Goal: Book appointment/travel/reservation

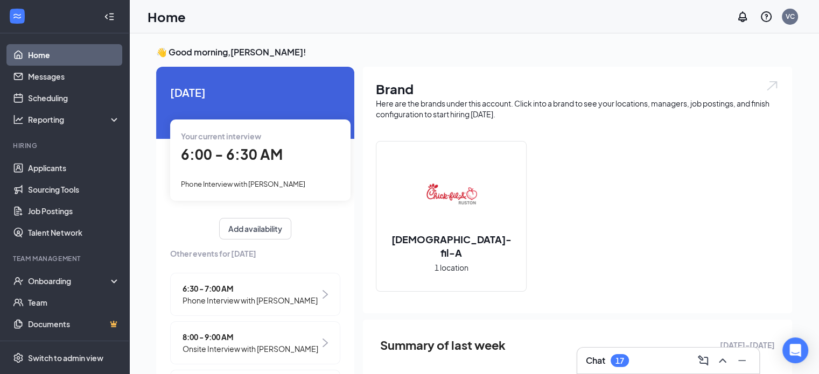
click at [266, 182] on span "Phone Interview with [PERSON_NAME]" at bounding box center [243, 184] width 124 height 9
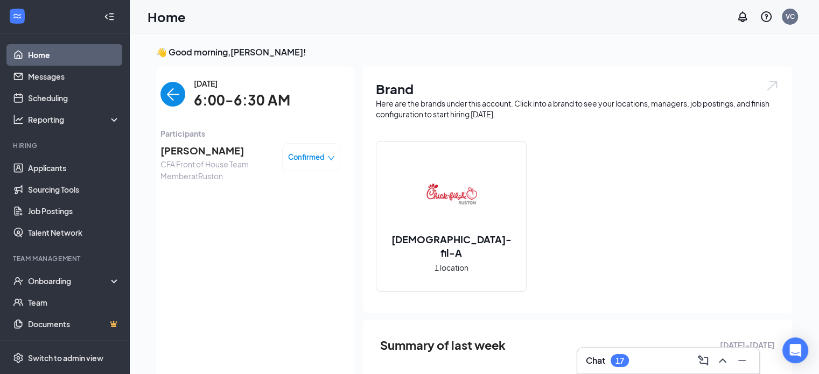
scroll to position [4, 0]
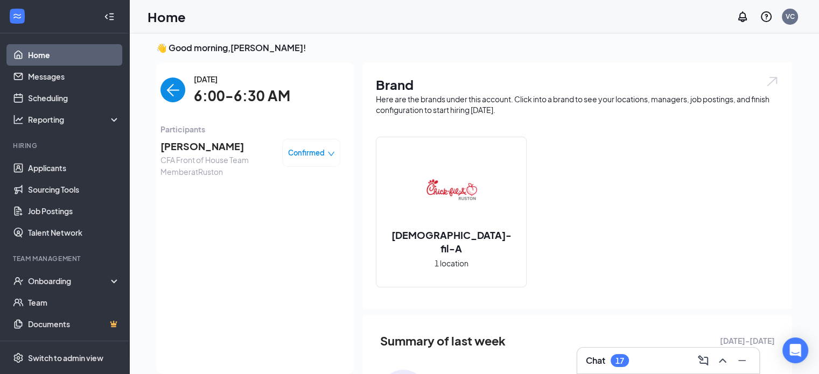
click at [208, 148] on span "[PERSON_NAME]" at bounding box center [216, 146] width 113 height 15
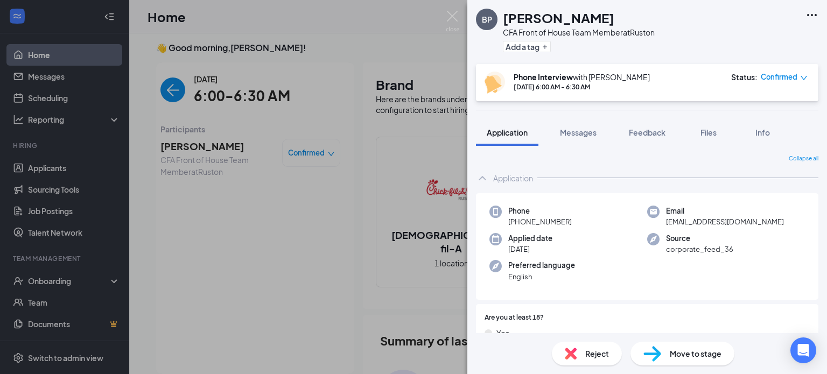
click at [646, 352] on img at bounding box center [652, 354] width 18 height 16
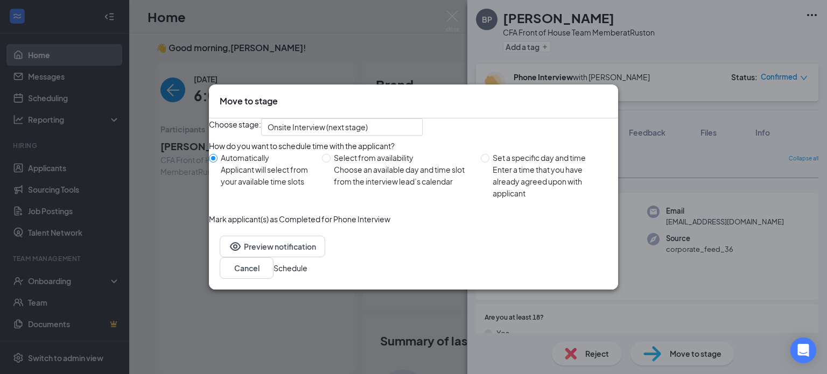
click at [307, 274] on button "Schedule" at bounding box center [290, 268] width 34 height 12
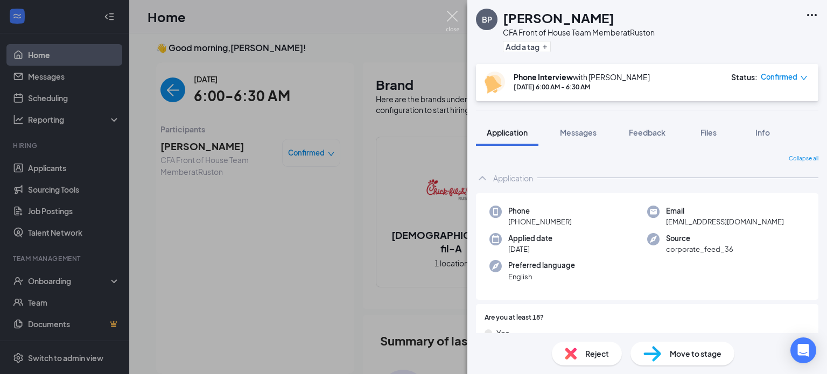
click at [455, 14] on img at bounding box center [452, 21] width 13 height 21
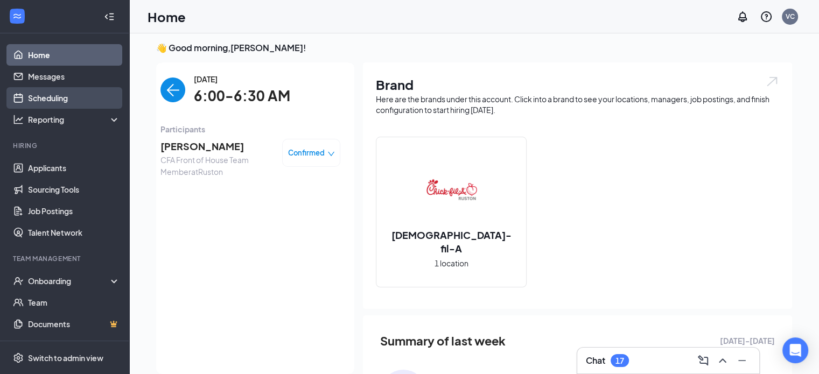
click at [44, 103] on link "Scheduling" at bounding box center [74, 98] width 92 height 22
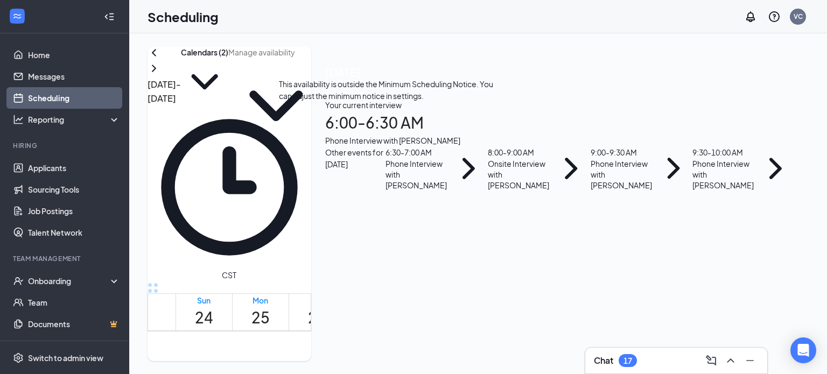
scroll to position [400, 0]
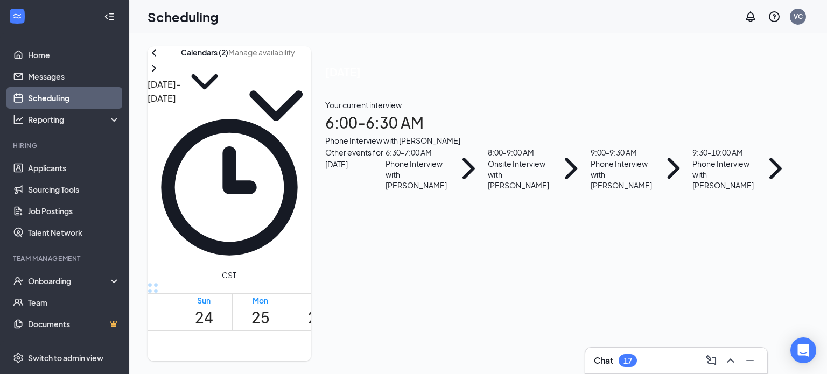
click at [160, 75] on button at bounding box center [153, 68] width 13 height 13
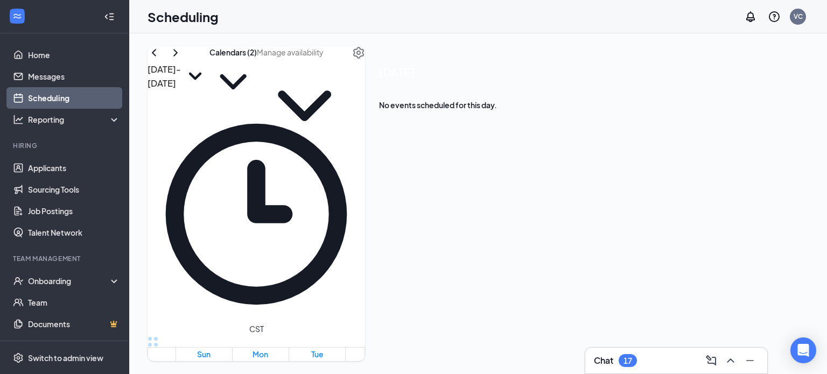
scroll to position [307, 0]
click at [160, 59] on icon "ChevronLeft" at bounding box center [153, 52] width 13 height 13
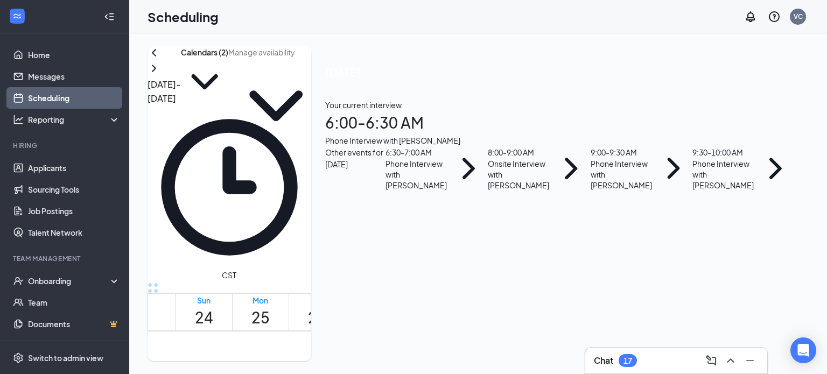
scroll to position [495, 0]
click at [401, 251] on div "8:00-9:00 AM 1" at bounding box center [410, 271] width 18 height 40
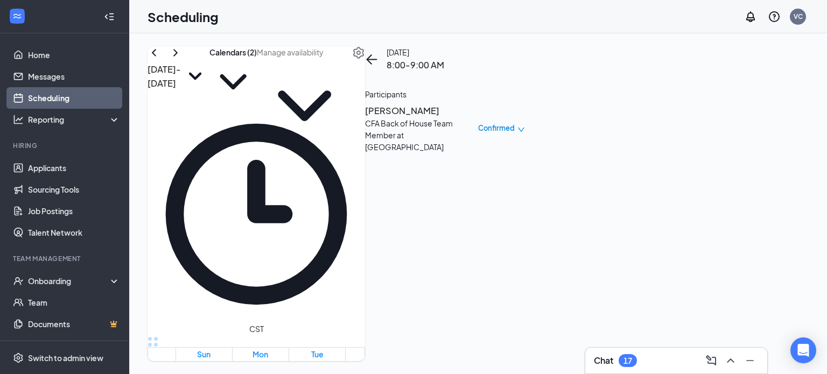
scroll to position [283, 0]
click at [182, 59] on icon "ChevronRight" at bounding box center [175, 52] width 13 height 13
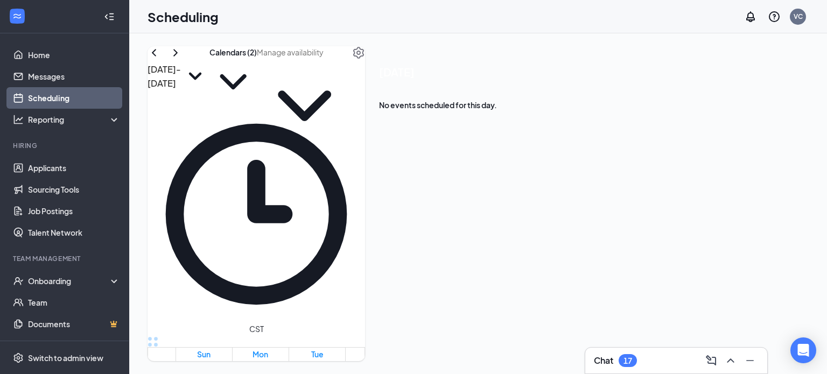
scroll to position [362, 0]
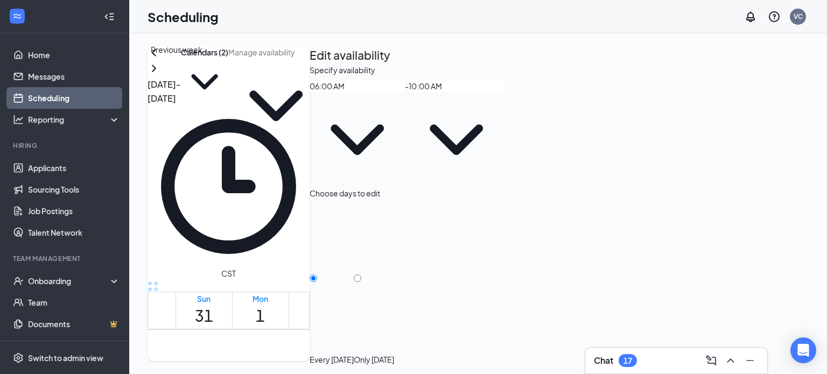
click at [160, 59] on icon "ChevronLeft" at bounding box center [153, 52] width 13 height 13
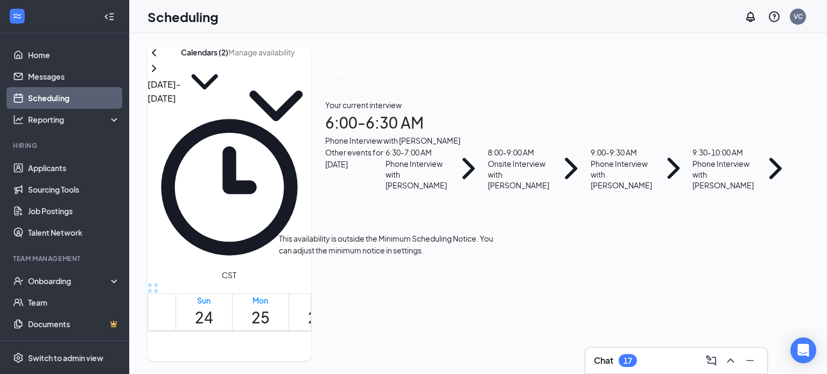
scroll to position [408, 0]
click at [387, 335] on span "6:30-7:00 AM" at bounding box center [392, 350] width 18 height 31
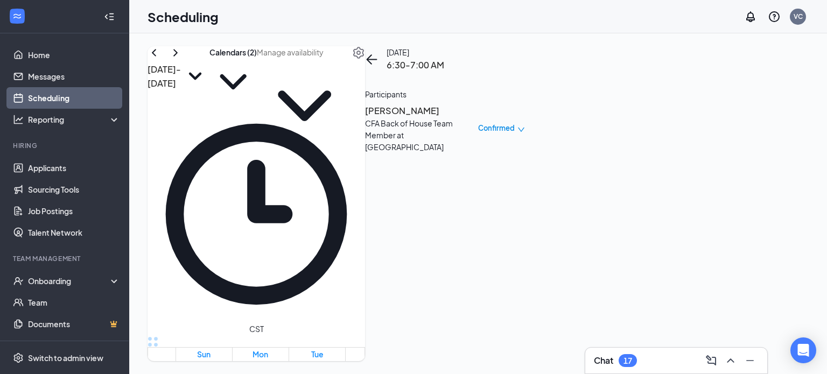
click at [478, 118] on h3 "[PERSON_NAME]" at bounding box center [421, 111] width 113 height 14
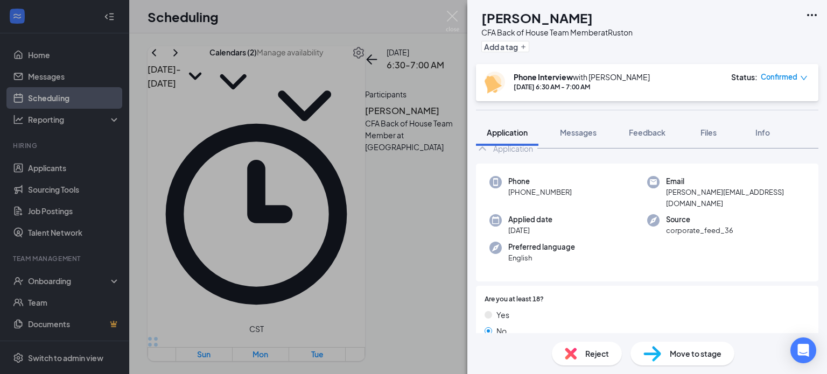
scroll to position [69, 0]
click at [598, 191] on div "Phone [PHONE_NUMBER] Email [PERSON_NAME][EMAIL_ADDRESS][DOMAIN_NAME] Applied da…" at bounding box center [647, 222] width 342 height 118
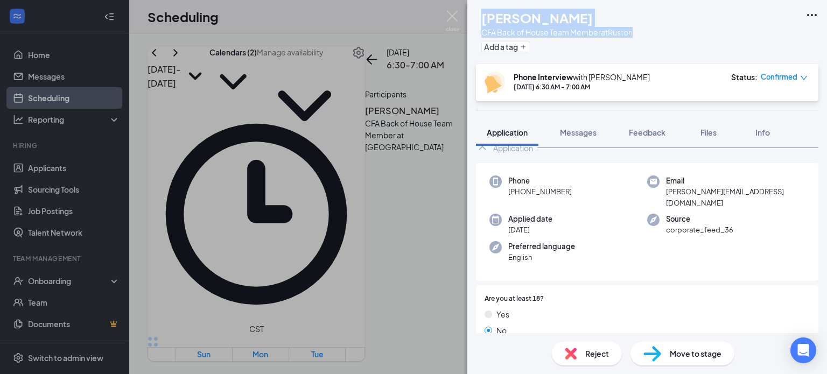
drag, startPoint x: 505, startPoint y: 22, endPoint x: 658, endPoint y: 38, distance: 153.7
click at [658, 38] on div "RH [PERSON_NAME] CFA Back of House Team Member at Ruston Add a tag" at bounding box center [646, 32] width 359 height 64
copy div "[PERSON_NAME] CFA Back of House Team Member at [GEOGRAPHIC_DATA]"
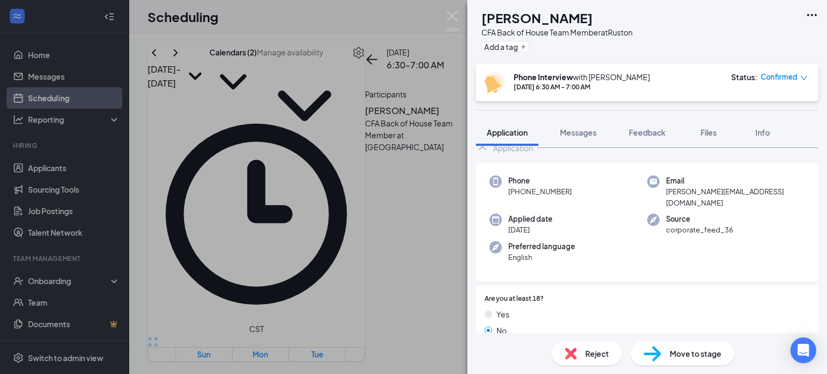
click at [704, 350] on span "Move to stage" at bounding box center [695, 354] width 52 height 12
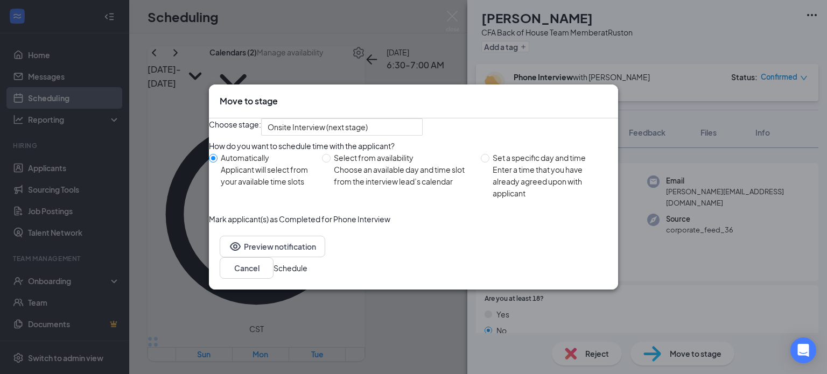
click at [307, 274] on button "Schedule" at bounding box center [290, 268] width 34 height 12
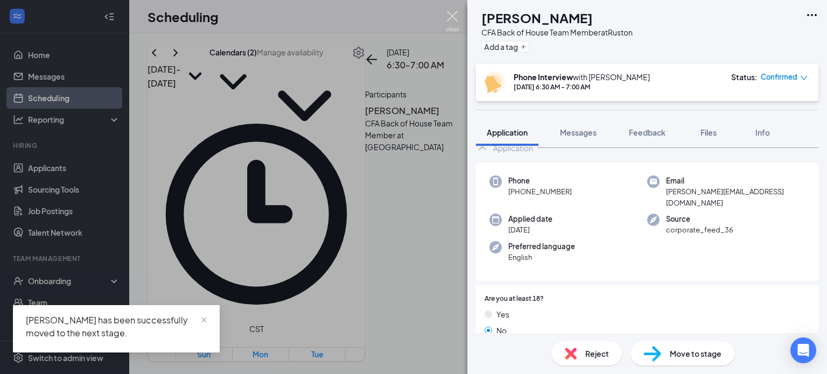
click at [452, 13] on img at bounding box center [452, 21] width 13 height 21
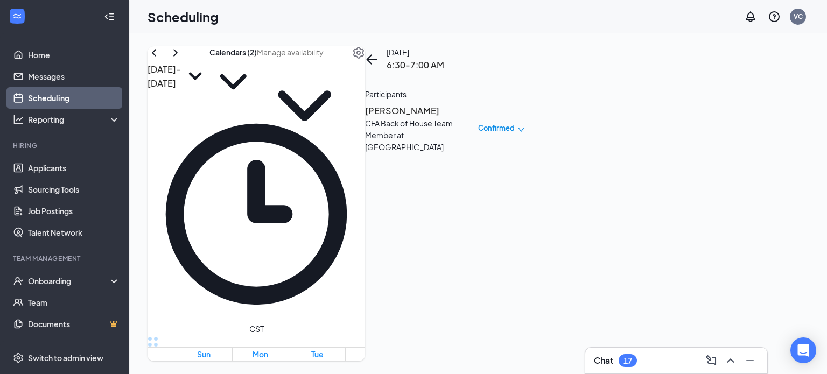
click at [209, 75] on div "[DATE] - [DATE]" at bounding box center [178, 75] width 62 height 59
click at [182, 59] on icon "ChevronRight" at bounding box center [175, 52] width 13 height 13
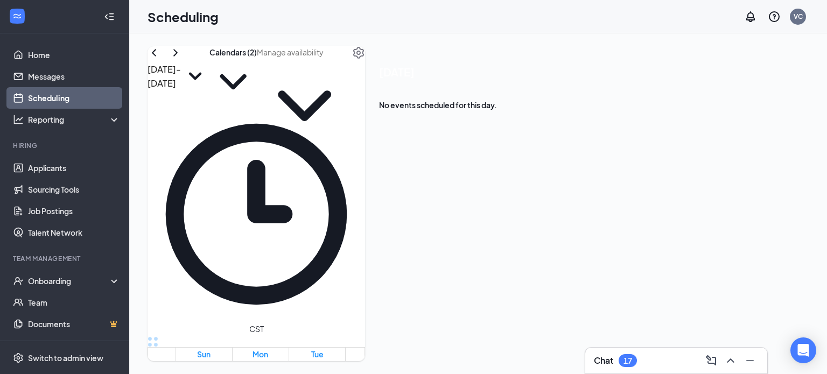
scroll to position [360, 0]
click at [160, 59] on icon "ChevronLeft" at bounding box center [153, 52] width 13 height 13
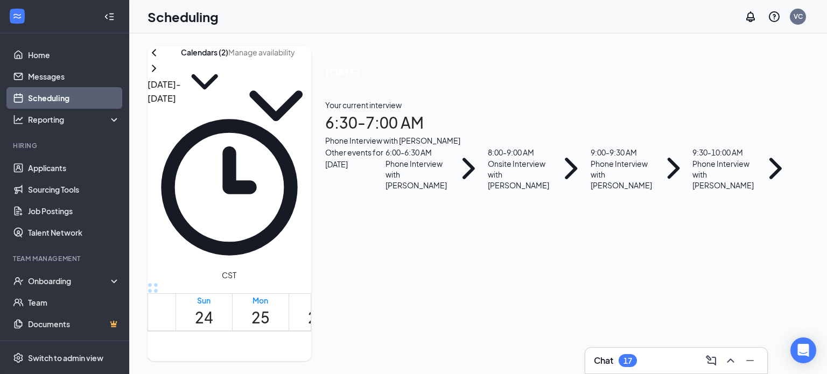
scroll to position [431, 0]
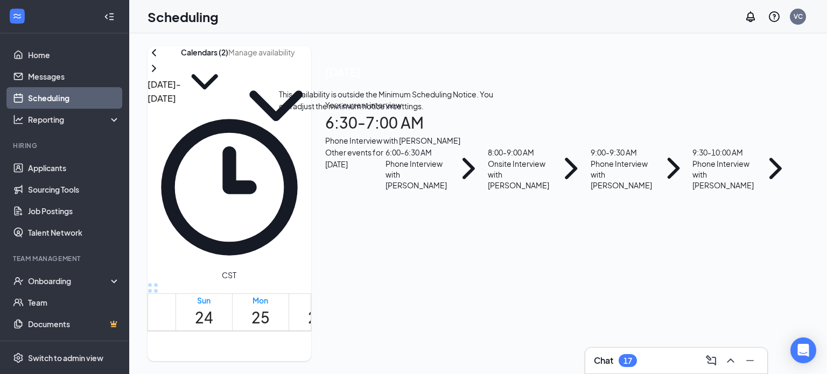
click at [401, 345] on div "1" at bounding box center [410, 350] width 18 height 10
